Goal: Information Seeking & Learning: Learn about a topic

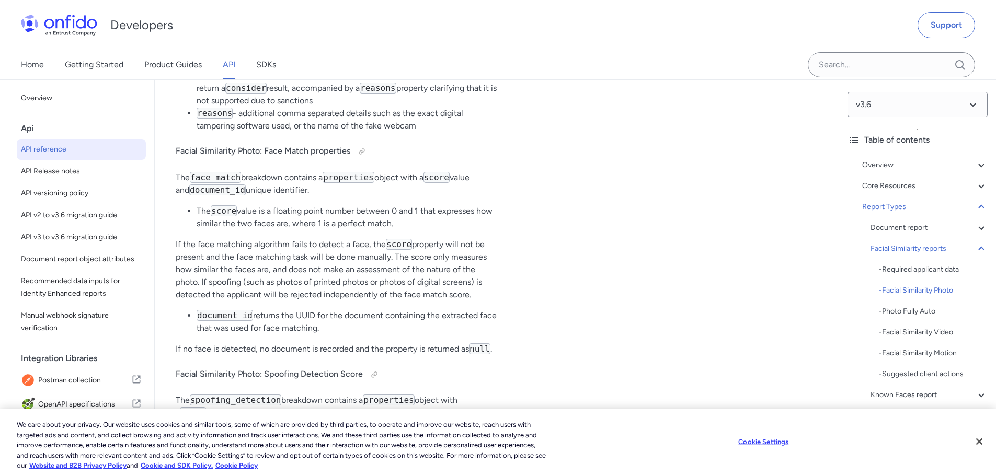
scroll to position [48985, 0]
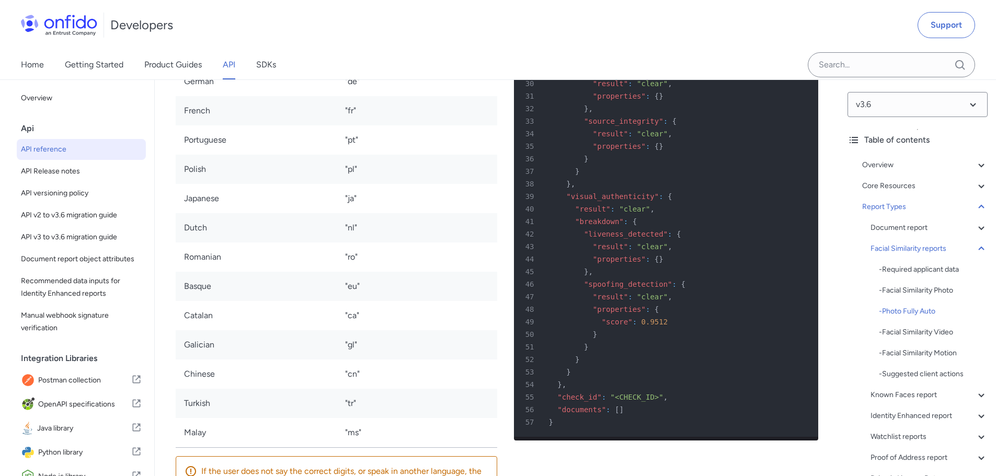
scroll to position [51648, 0]
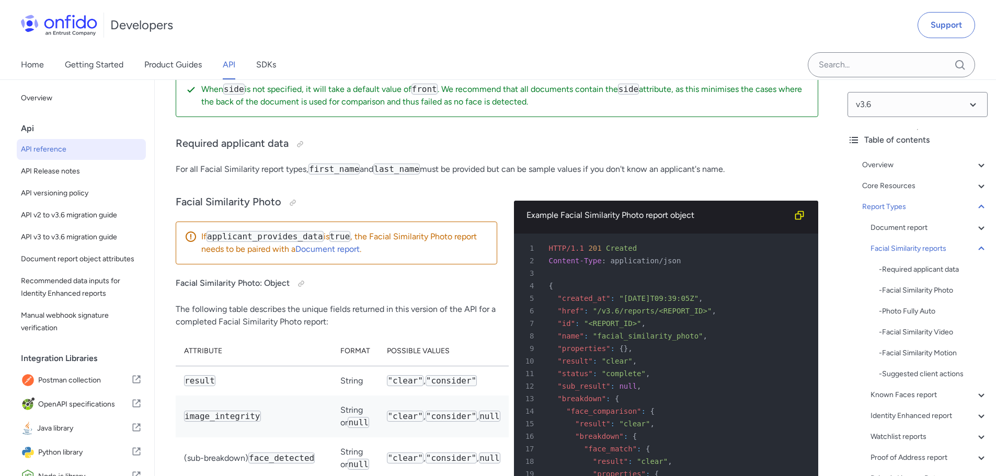
scroll to position [51648, 0]
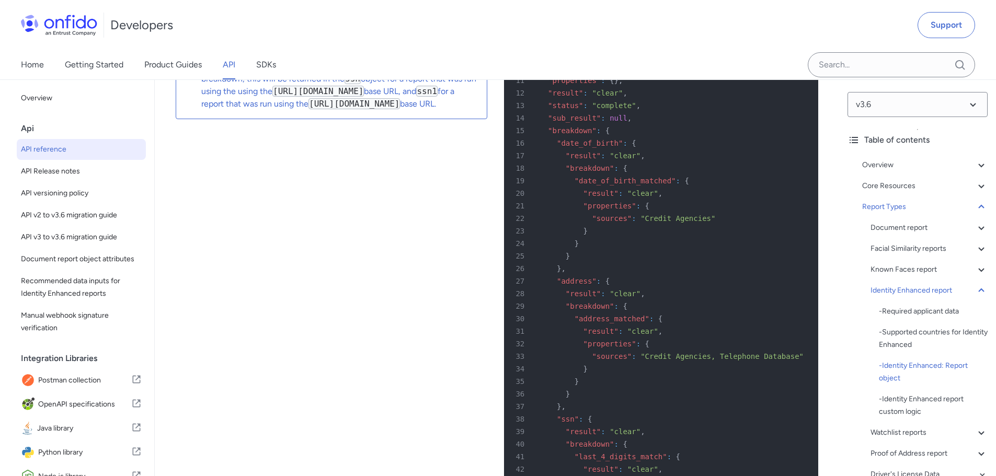
scroll to position [59501, 0]
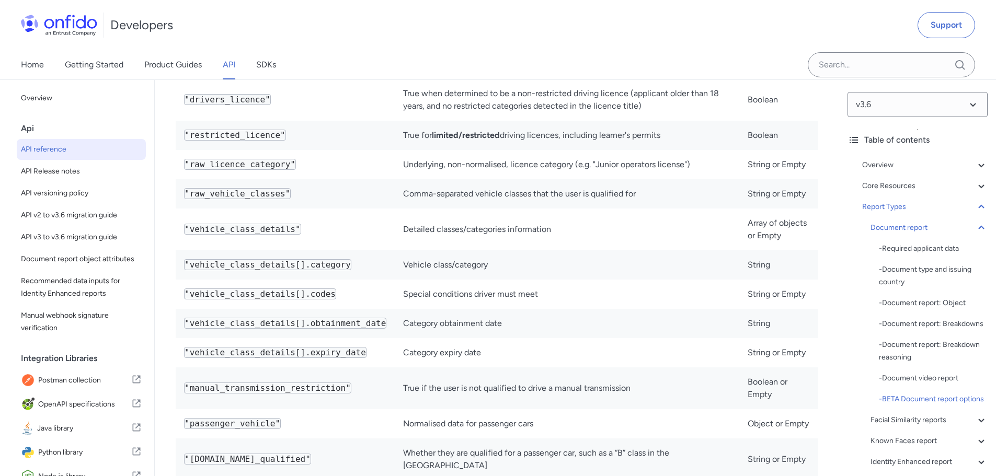
scroll to position [46056, 0]
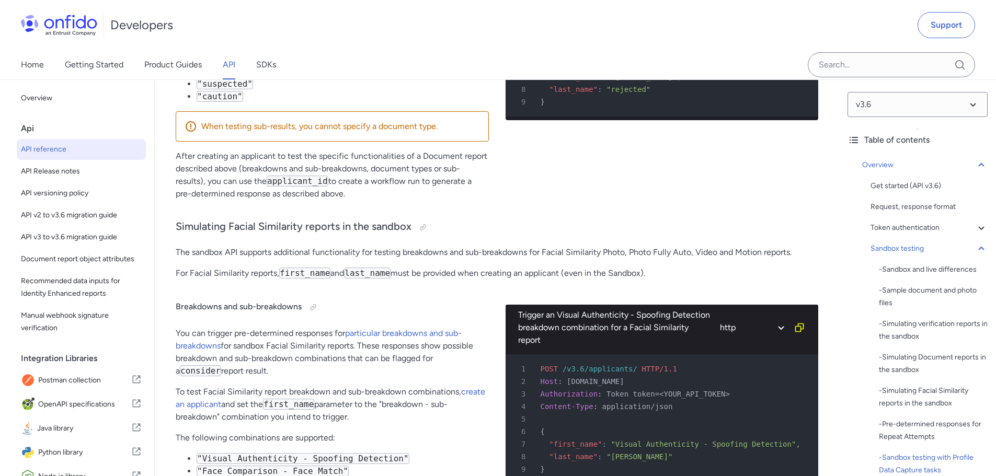
drag, startPoint x: 672, startPoint y: 400, endPoint x: 639, endPoint y: 186, distance: 216.4
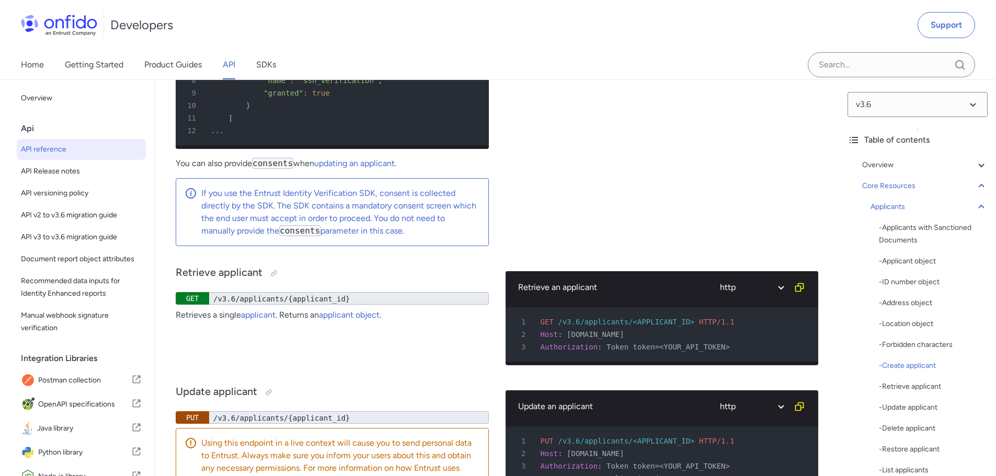
scroll to position [14799, 0]
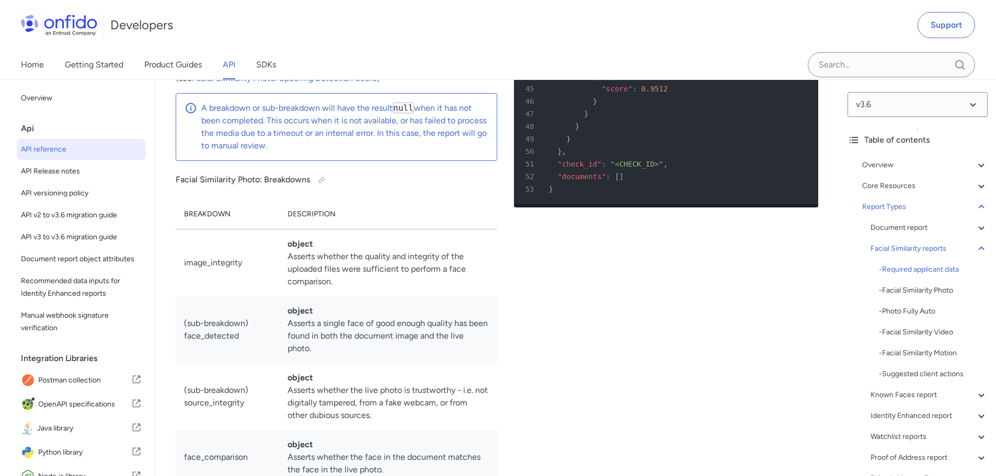
scroll to position [48096, 0]
